Goal: Task Accomplishment & Management: Use online tool/utility

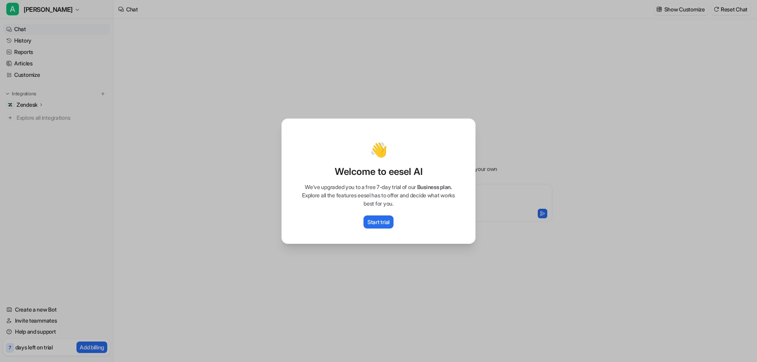
type textarea "**********"
click at [380, 226] on p "Start trial" at bounding box center [378, 222] width 22 height 8
